Goal: Task Accomplishment & Management: Manage account settings

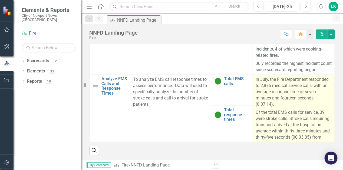
scroll to position [194, 0]
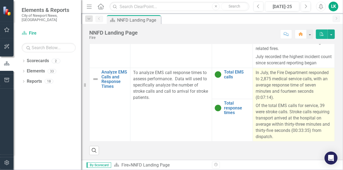
click at [256, 86] on p "In July, the Fire Department responded to 2,875 medical service calls, with an …" at bounding box center [294, 86] width 76 height 32
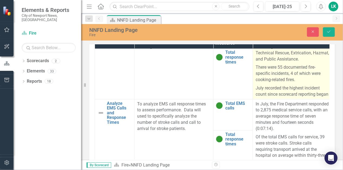
scroll to position [341, 0]
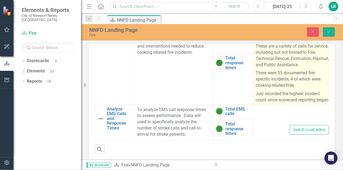
type textarea "<p>In July, the Fire Department responded to 2,875 medical service calls, with …"
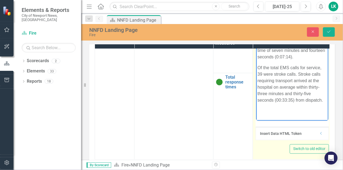
scroll to position [273, 10]
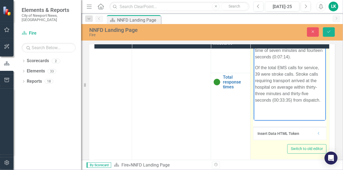
drag, startPoint x: 255, startPoint y: 31, endPoint x: 330, endPoint y: 118, distance: 113.9
click at [326, 109] on html "In July, the Fire Department responded to 2,875 medical service calls, with an …" at bounding box center [290, 67] width 72 height 83
copy body "In July, the Fire Department responded to 2,875 medical service calls, with an …"
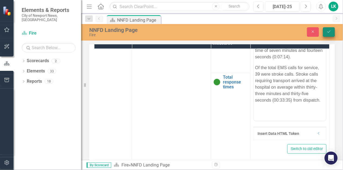
drag, startPoint x: 329, startPoint y: 33, endPoint x: 67, endPoint y: 49, distance: 263.1
click at [329, 33] on icon "Save" at bounding box center [329, 32] width 5 height 4
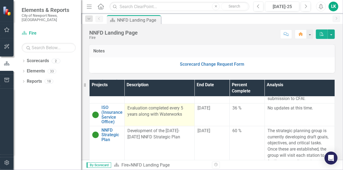
scroll to position [27, 0]
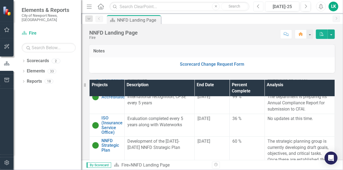
click at [262, 6] on button "Previous" at bounding box center [259, 7] width 10 height 10
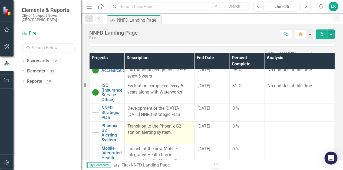
scroll to position [78, 0]
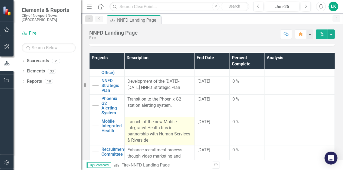
click at [128, 122] on p "Launch of the new Mobile Integrated Health bus in partnership with Human Servic…" at bounding box center [160, 131] width 64 height 25
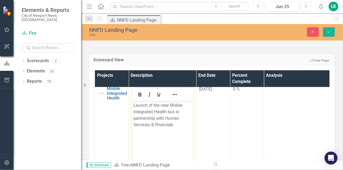
scroll to position [132, 0]
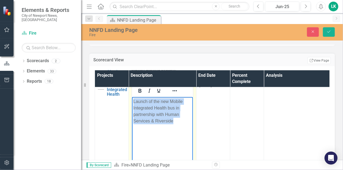
drag, startPoint x: 132, startPoint y: 101, endPoint x: 181, endPoint y: 120, distance: 53.0
click at [181, 120] on body "Launch of the new Mobile Integrated Health bus in partnership with Human Servic…" at bounding box center [162, 137] width 61 height 81
copy p "Launch of the new Mobile Integrated Health bus in partnership with Human Servic…"
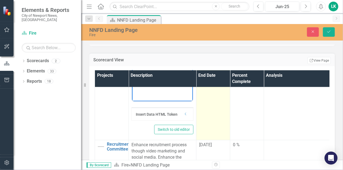
scroll to position [230, 0]
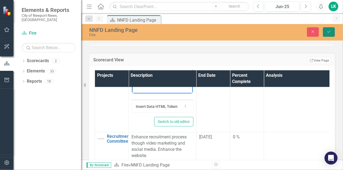
drag, startPoint x: 330, startPoint y: 33, endPoint x: 326, endPoint y: 34, distance: 4.7
click at [330, 33] on icon "Save" at bounding box center [329, 32] width 5 height 4
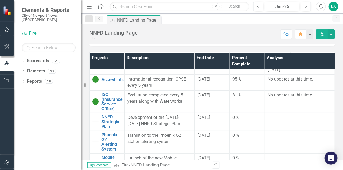
scroll to position [105, 0]
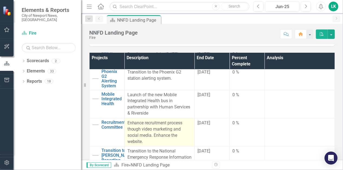
click at [145, 130] on p "Enhance recruitment process though video marketing and social media. Enhance th…" at bounding box center [160, 132] width 64 height 25
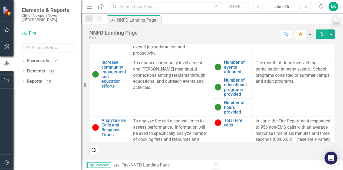
scroll to position [0, 0]
